Goal: Navigation & Orientation: Find specific page/section

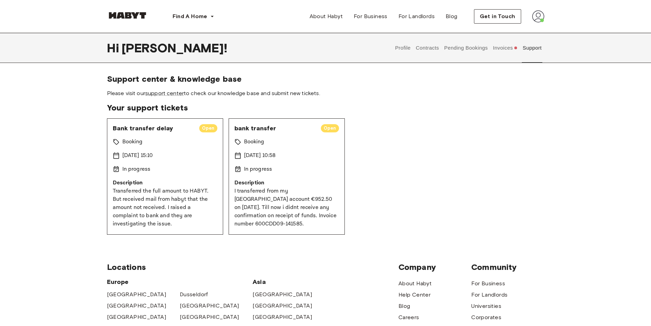
click at [504, 45] on button "Invoices" at bounding box center [505, 48] width 26 height 30
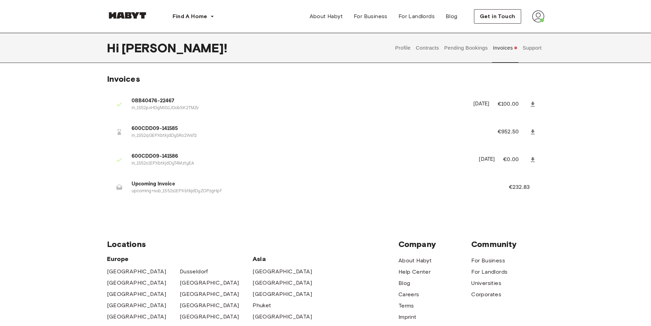
click at [404, 49] on button "Profile" at bounding box center [403, 48] width 17 height 30
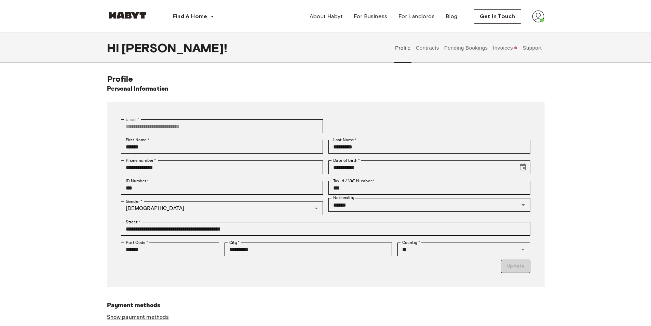
click at [427, 49] on button "Contracts" at bounding box center [427, 48] width 25 height 30
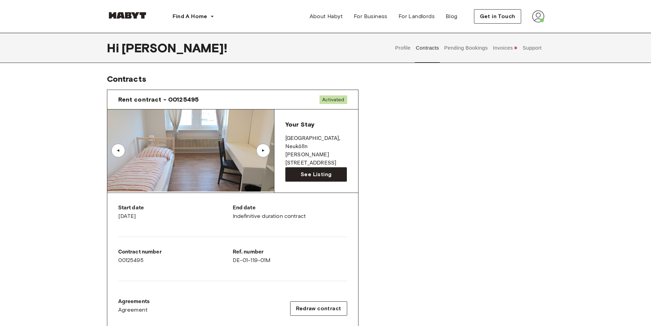
click at [514, 47] on button "Invoices" at bounding box center [505, 48] width 26 height 30
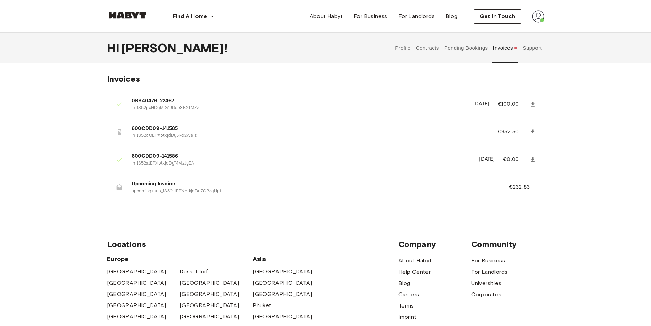
click at [543, 17] on img at bounding box center [538, 16] width 12 height 12
click at [585, 48] on div "Hi [PERSON_NAME] ! Profile Contracts Pending Bookings Invoices Support" at bounding box center [325, 48] width 651 height 30
